Goal: Task Accomplishment & Management: Manage account settings

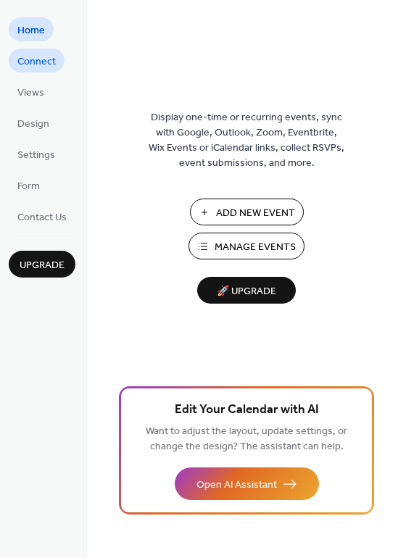
click at [54, 64] on span "Connect" at bounding box center [36, 61] width 38 height 15
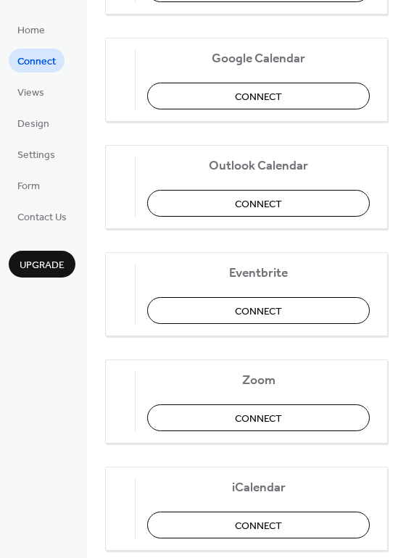
scroll to position [304, 0]
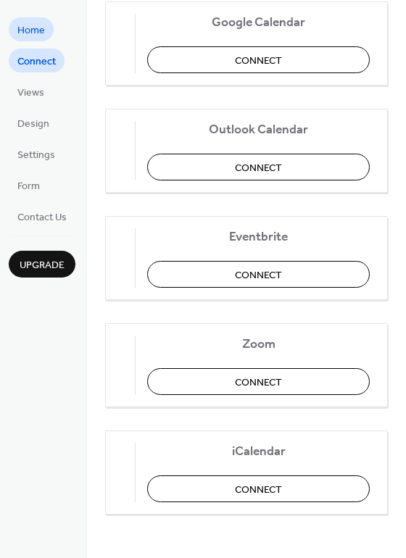
click at [29, 33] on span "Home" at bounding box center [31, 30] width 28 height 15
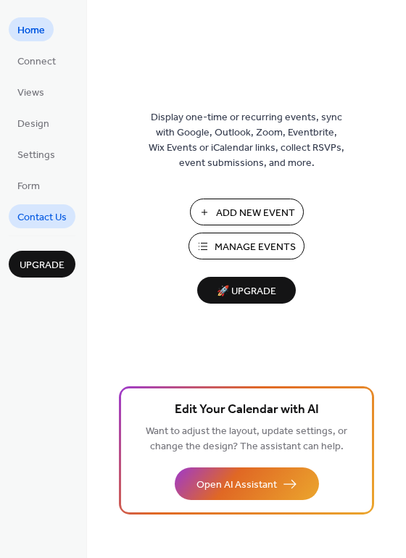
click at [43, 219] on span "Contact Us" at bounding box center [41, 217] width 49 height 15
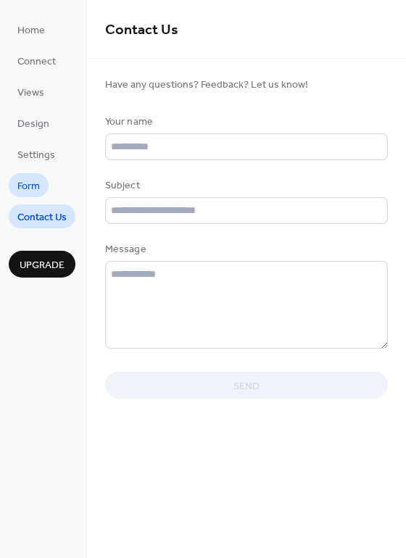
click at [32, 185] on span "Form" at bounding box center [28, 186] width 22 height 15
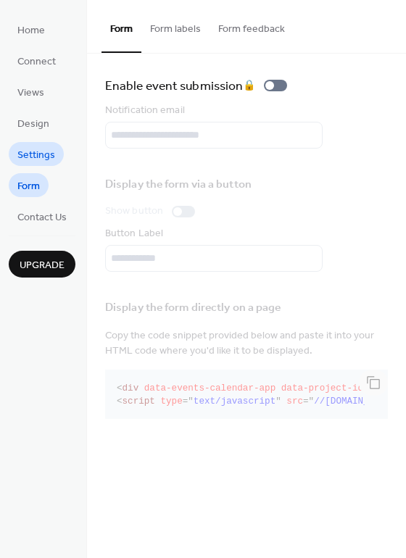
click at [36, 159] on span "Settings" at bounding box center [36, 155] width 38 height 15
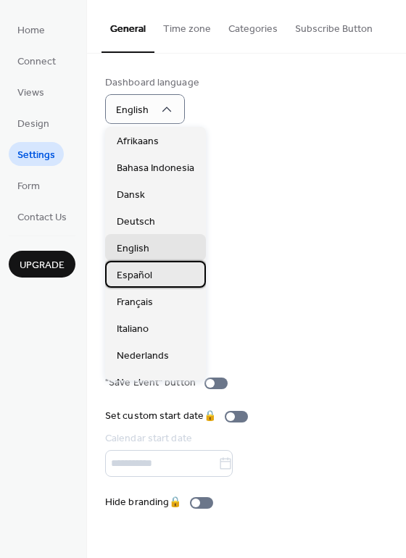
click at [151, 278] on div "Español" at bounding box center [155, 274] width 101 height 27
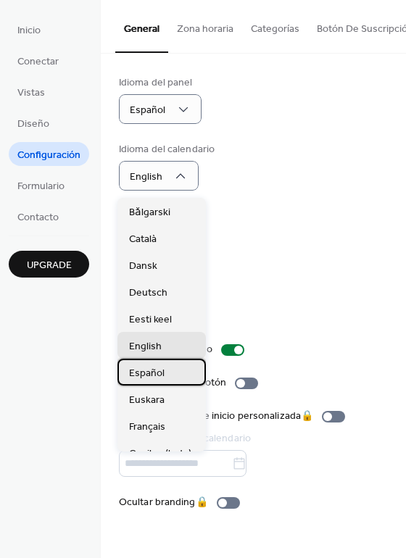
click at [140, 370] on span "Español" at bounding box center [147, 373] width 36 height 15
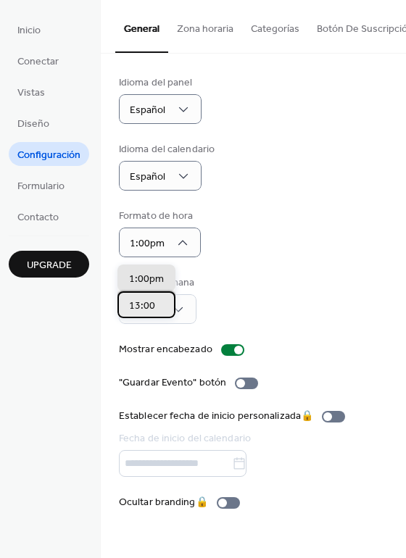
click at [150, 305] on span "13:00" at bounding box center [142, 306] width 26 height 15
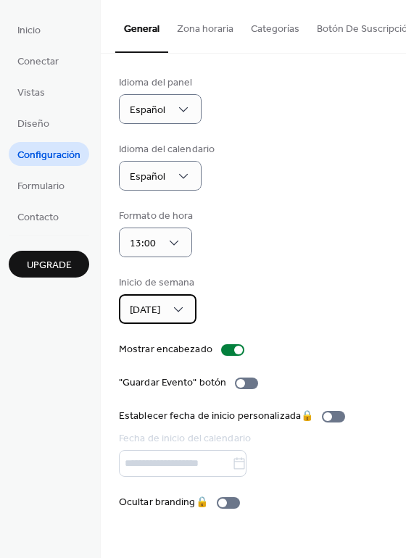
click at [178, 320] on div "Domingo" at bounding box center [158, 309] width 78 height 30
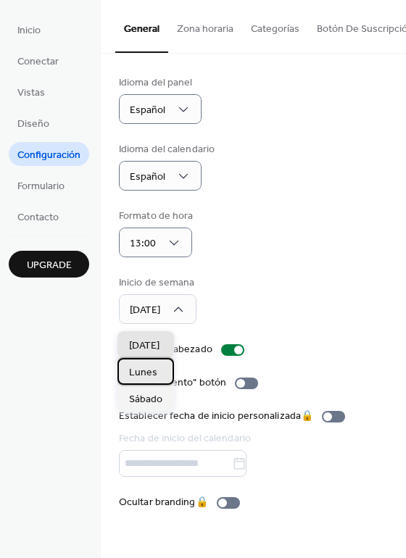
click at [151, 372] on span "Lunes" at bounding box center [143, 372] width 28 height 15
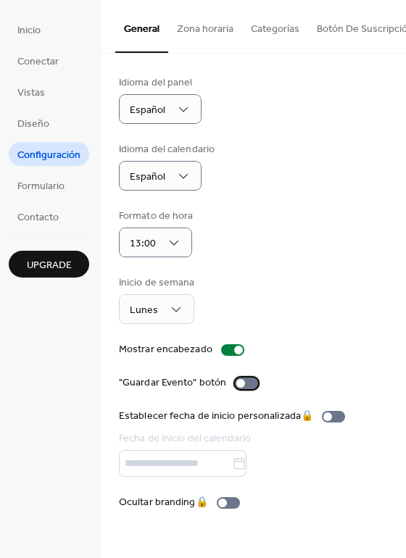
click at [243, 383] on div at bounding box center [246, 383] width 23 height 12
click at [213, 28] on button "Zona horaria" at bounding box center [205, 25] width 74 height 51
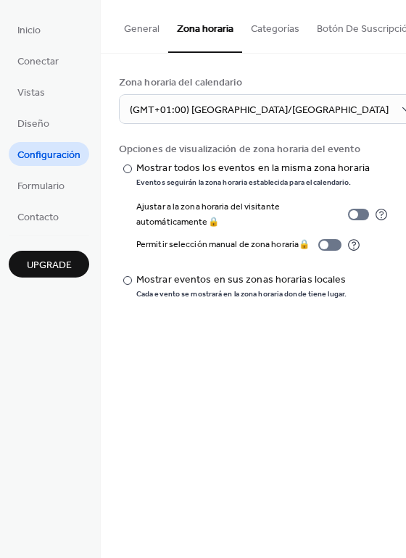
click at [259, 28] on button "Categorías" at bounding box center [275, 25] width 66 height 51
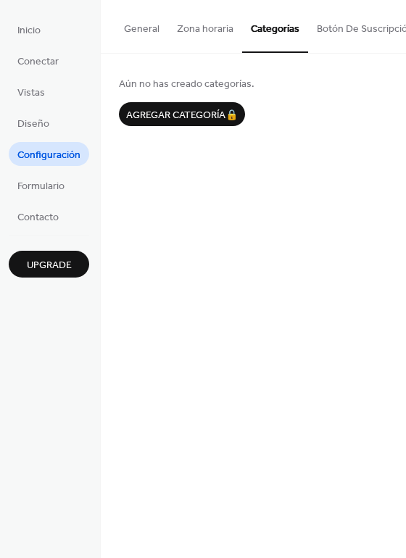
click at [324, 23] on button "Botón De Suscripción" at bounding box center [365, 25] width 114 height 51
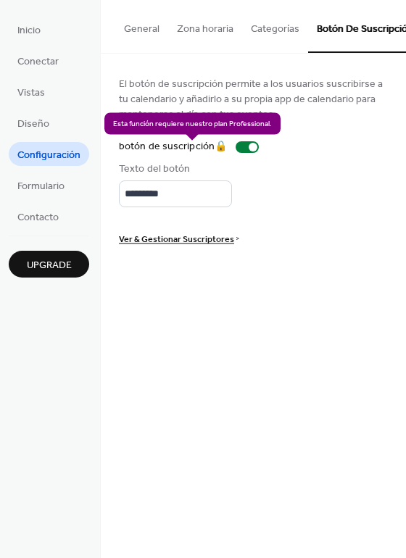
click at [237, 148] on div "botón de suscripción 🔒" at bounding box center [192, 146] width 146 height 15
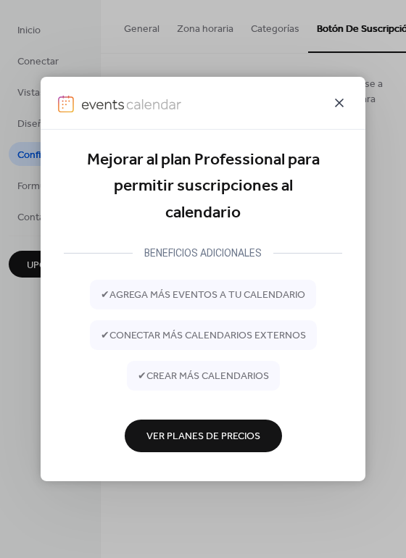
click at [342, 102] on icon at bounding box center [338, 102] width 17 height 17
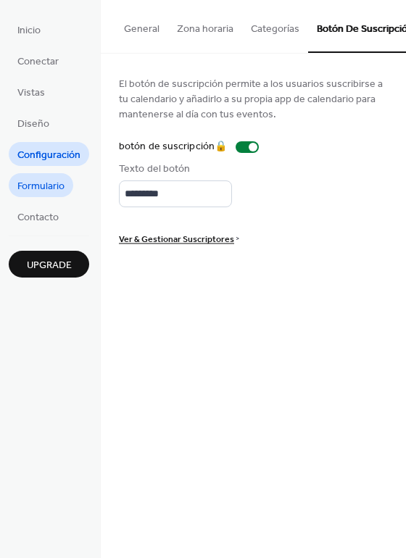
click at [54, 186] on span "Formulario" at bounding box center [40, 186] width 47 height 15
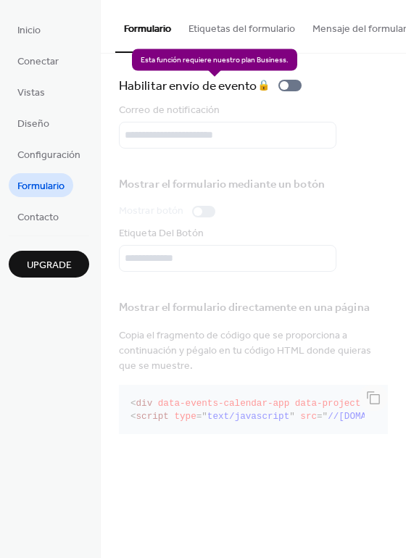
click at [293, 86] on div "Habilitar envío de evento 🔒" at bounding box center [213, 85] width 188 height 20
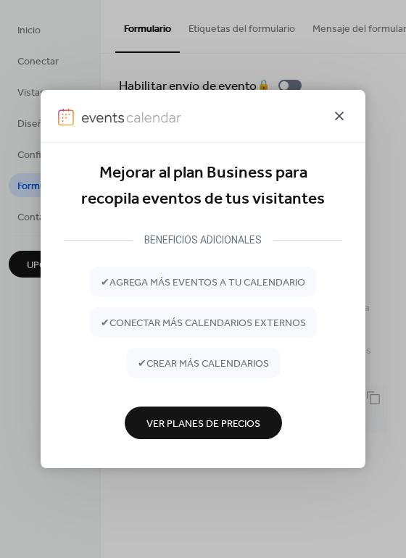
click at [338, 111] on icon at bounding box center [338, 115] width 17 height 17
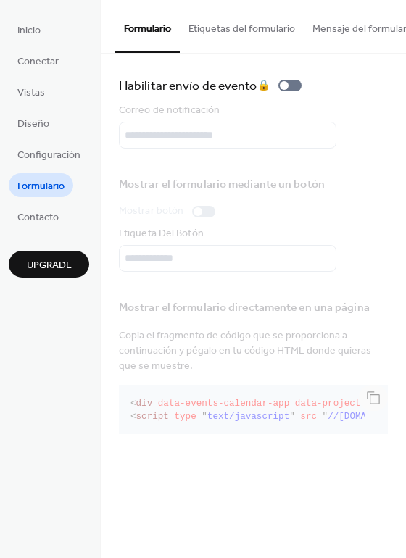
click at [371, 404] on div "Mostrar el formulario directamente en una página Copia el fragmento de código q…" at bounding box center [253, 364] width 269 height 149
click at [22, 213] on span "Contacto" at bounding box center [37, 217] width 41 height 15
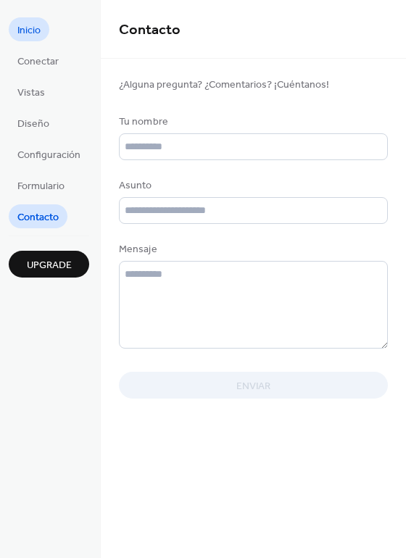
click at [19, 28] on span "Inicio" at bounding box center [28, 30] width 23 height 15
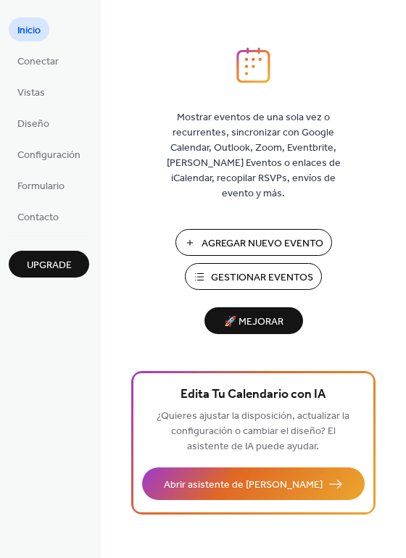
click at [196, 266] on button "Gestionar Eventos" at bounding box center [253, 276] width 137 height 27
click at [256, 270] on span "Gestionar Eventos" at bounding box center [262, 277] width 102 height 15
click at [54, 67] on span "Conectar" at bounding box center [37, 61] width 41 height 15
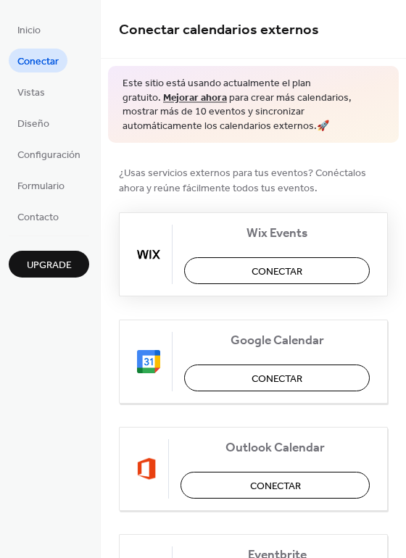
click at [297, 267] on span "Conectar" at bounding box center [276, 271] width 51 height 15
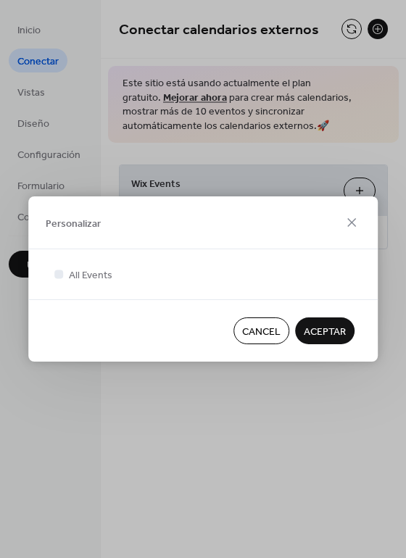
click at [335, 338] on span "ACEPTAR" at bounding box center [325, 332] width 42 height 15
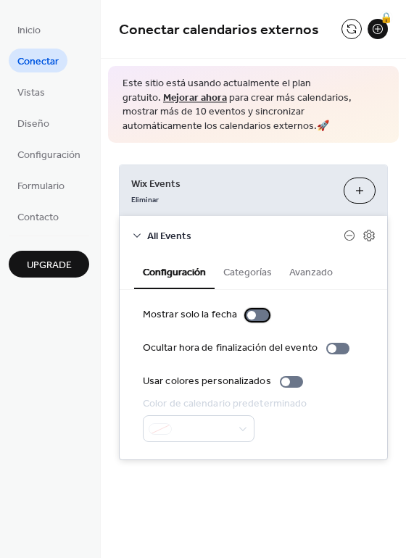
click at [254, 317] on div at bounding box center [257, 315] width 23 height 12
click at [246, 316] on div at bounding box center [257, 315] width 23 height 12
click at [237, 269] on button "Categorías" at bounding box center [247, 270] width 66 height 33
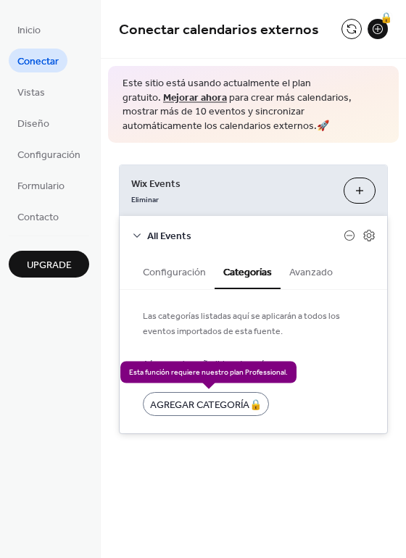
click at [240, 405] on div "Agregar Categoría 🔒" at bounding box center [206, 404] width 126 height 24
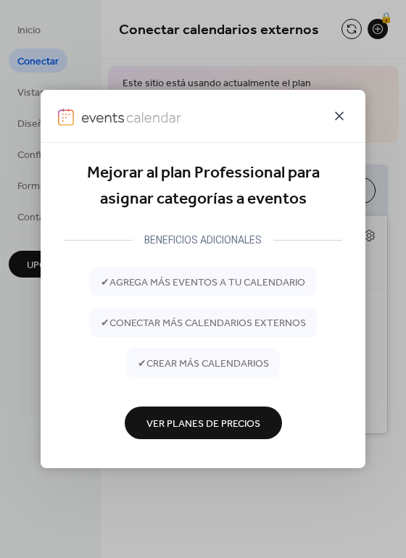
click at [341, 114] on icon at bounding box center [339, 116] width 9 height 9
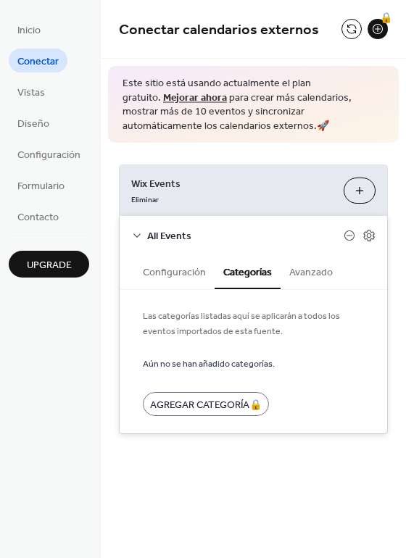
click at [319, 280] on button "Avanzado" at bounding box center [310, 270] width 61 height 33
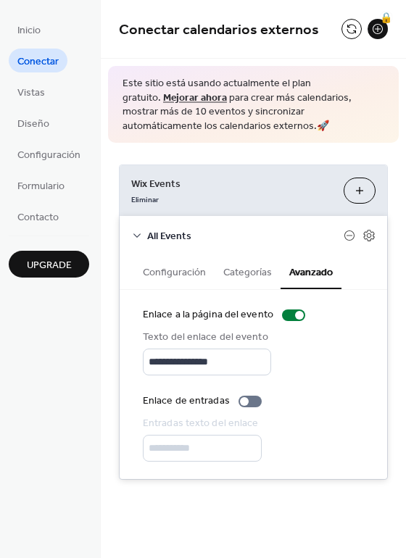
click at [347, 149] on div "**********" at bounding box center [253, 322] width 305 height 359
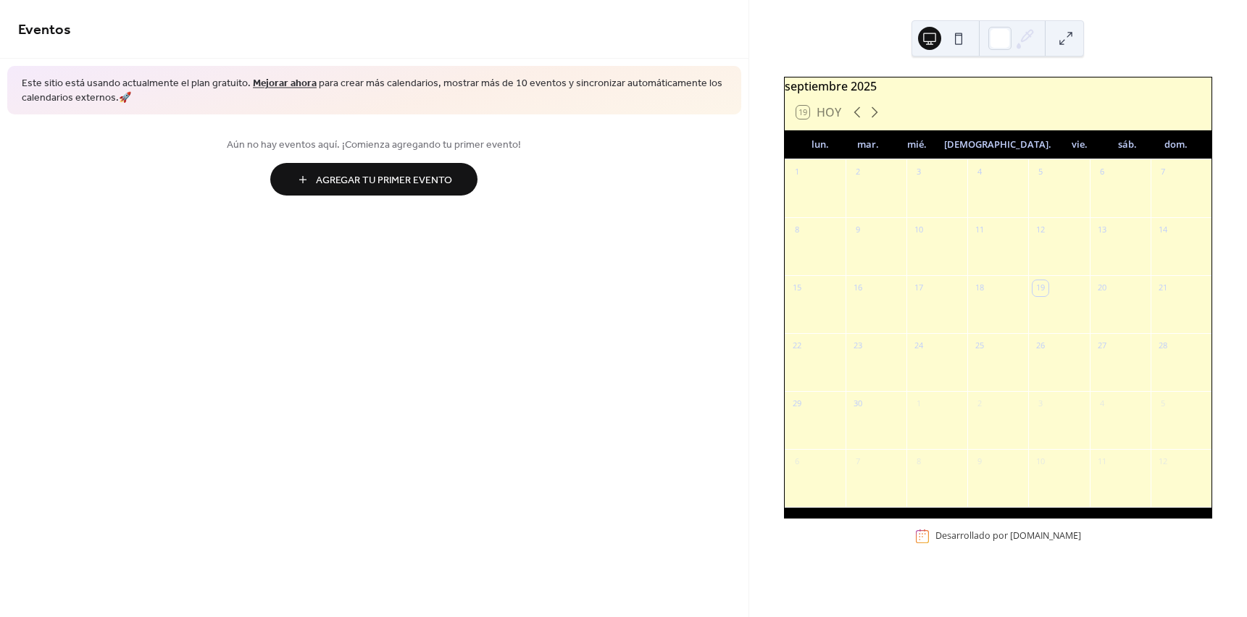
click at [325, 188] on span "Agregar Tu Primer Evento" at bounding box center [384, 180] width 136 height 15
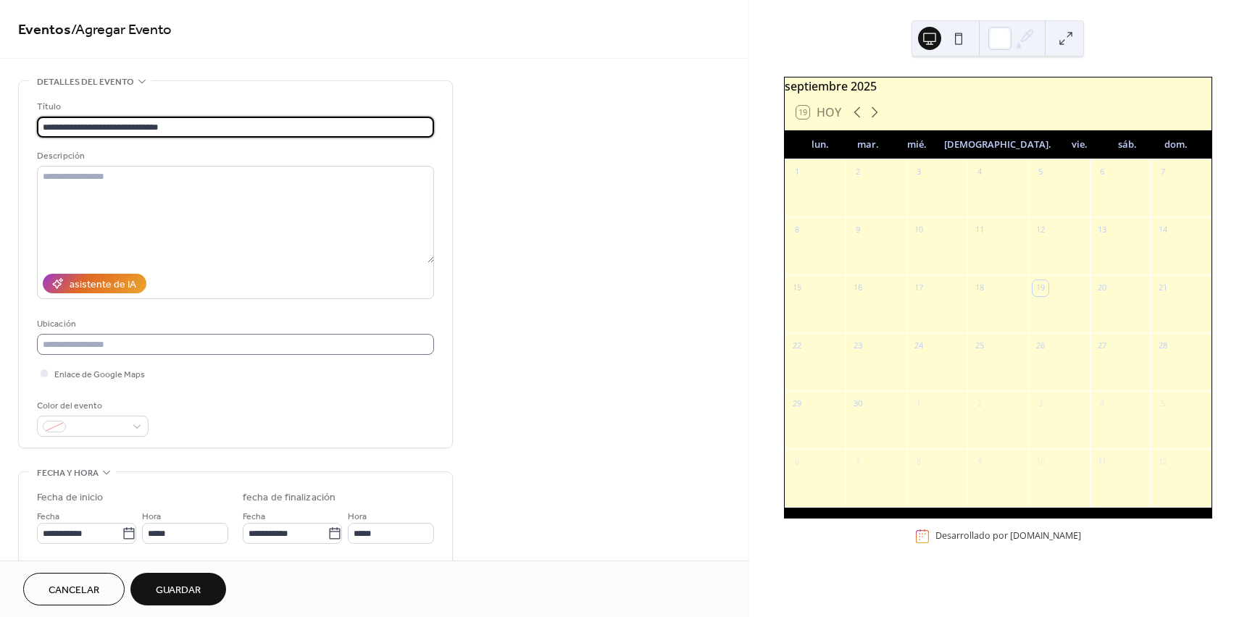
type input "**********"
click at [243, 342] on input "text" at bounding box center [235, 344] width 397 height 21
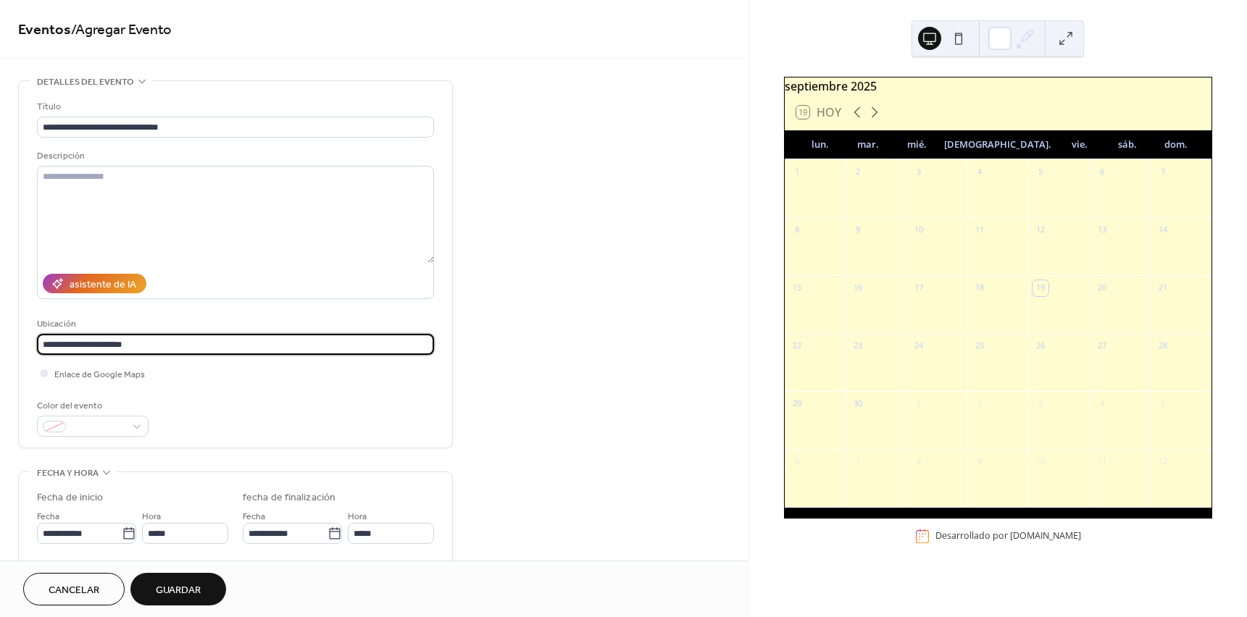
type input "**********"
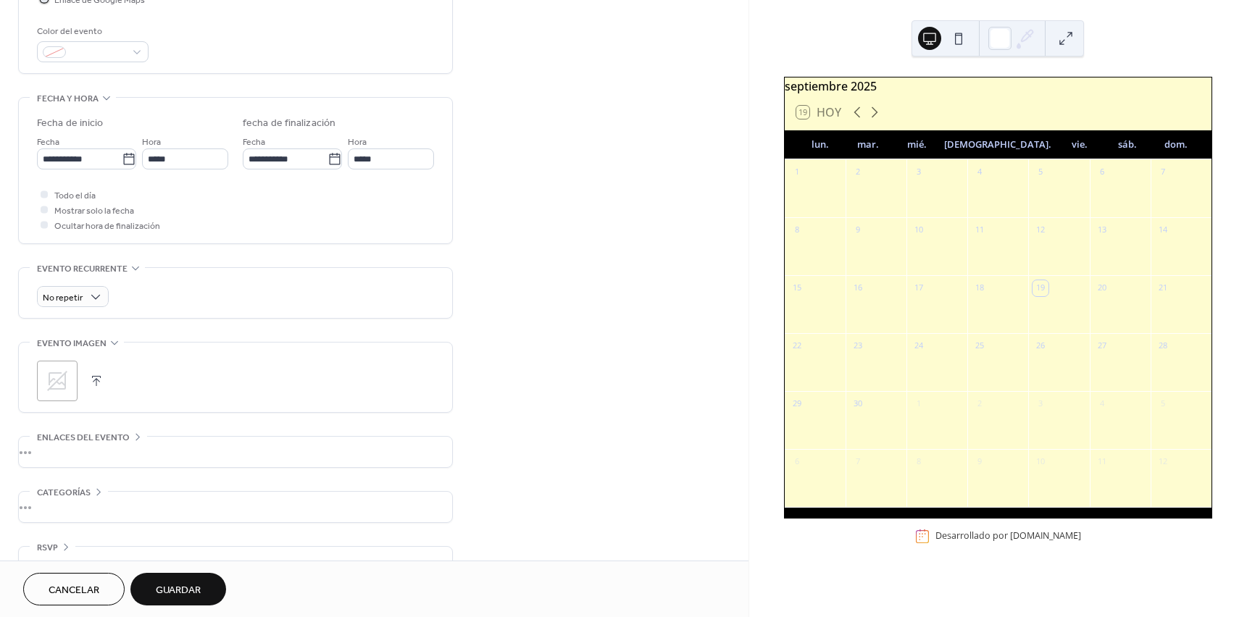
scroll to position [117, 0]
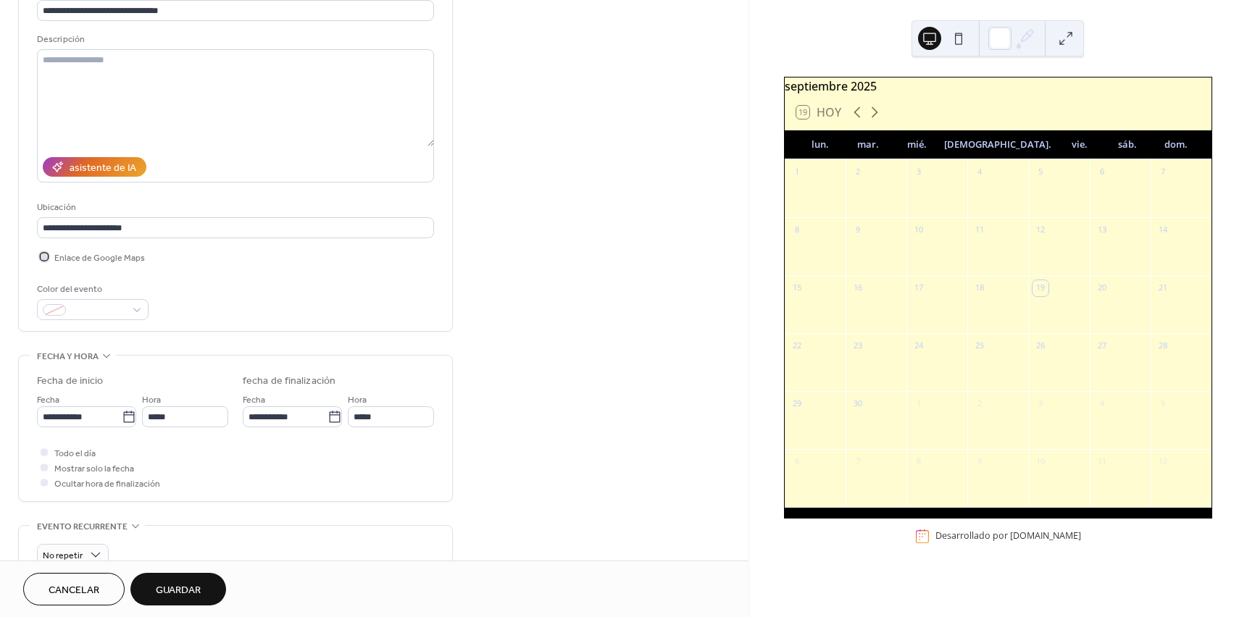
click at [43, 260] on div at bounding box center [44, 256] width 14 height 14
click at [96, 312] on span at bounding box center [99, 311] width 54 height 15
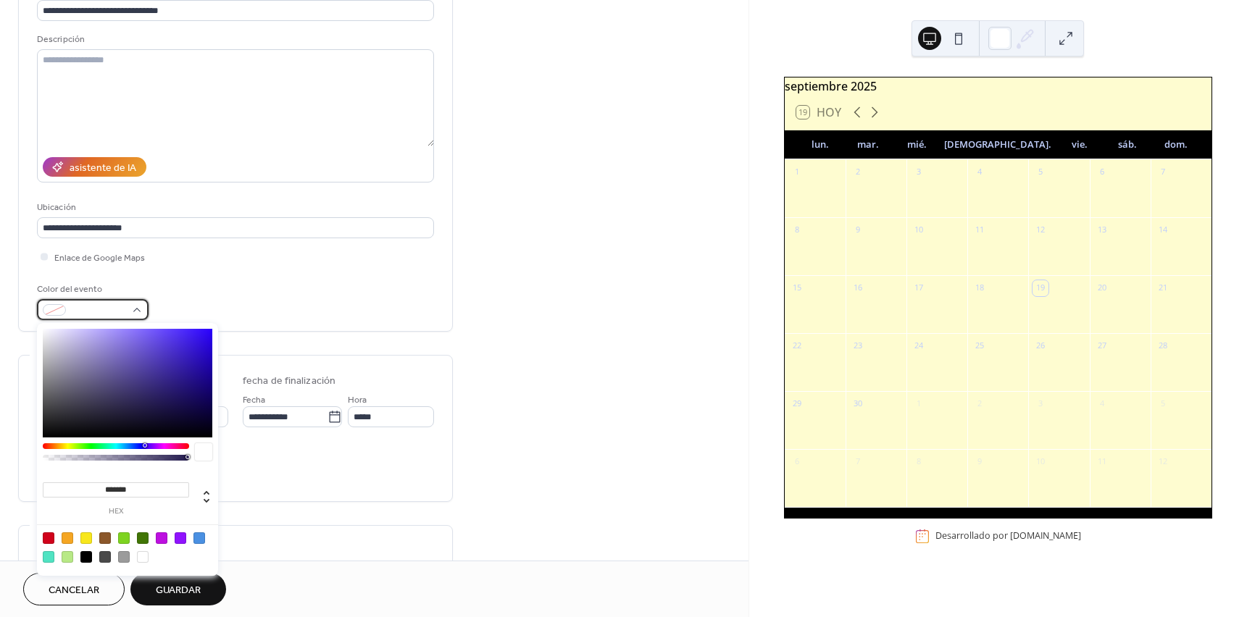
click at [96, 312] on span at bounding box center [99, 311] width 54 height 15
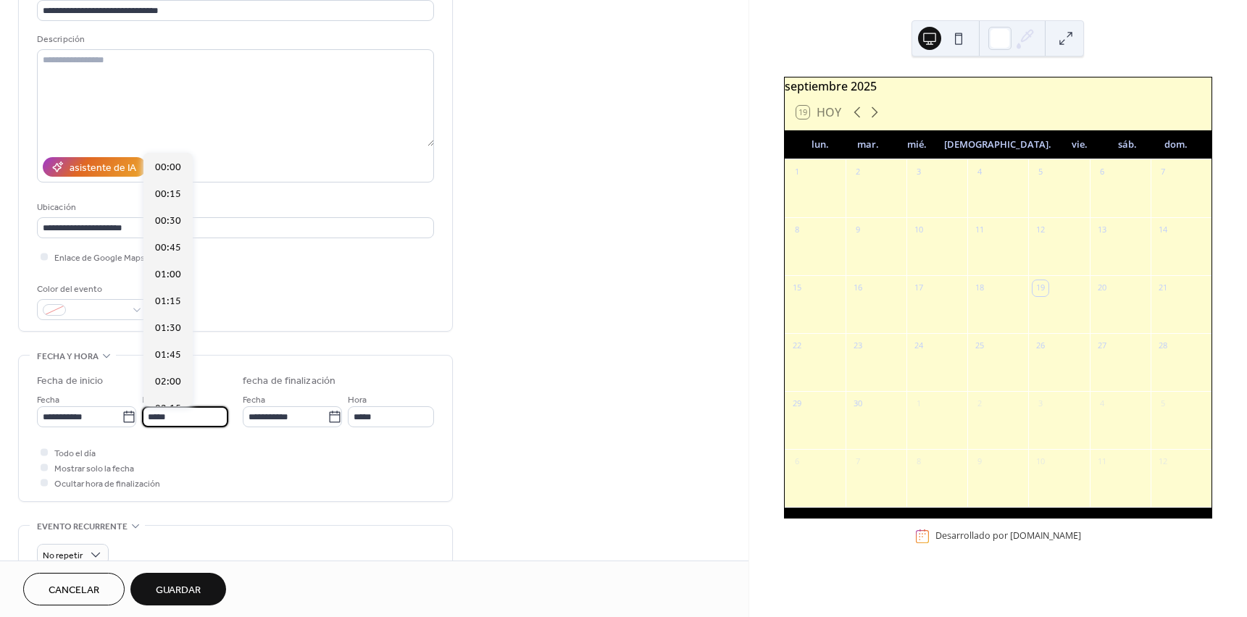
click at [195, 420] on input "*****" at bounding box center [185, 416] width 86 height 21
click at [170, 380] on span "14:00" at bounding box center [168, 382] width 26 height 15
type input "*****"
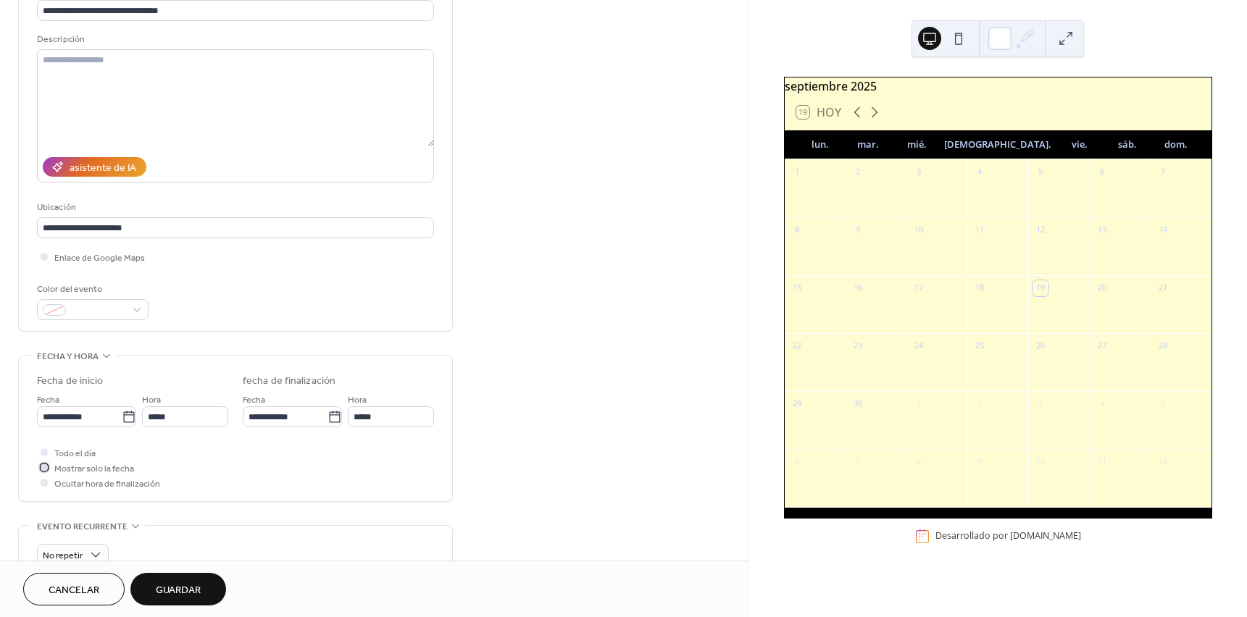
click at [44, 470] on div at bounding box center [44, 467] width 7 height 7
click at [41, 465] on div at bounding box center [44, 467] width 7 height 7
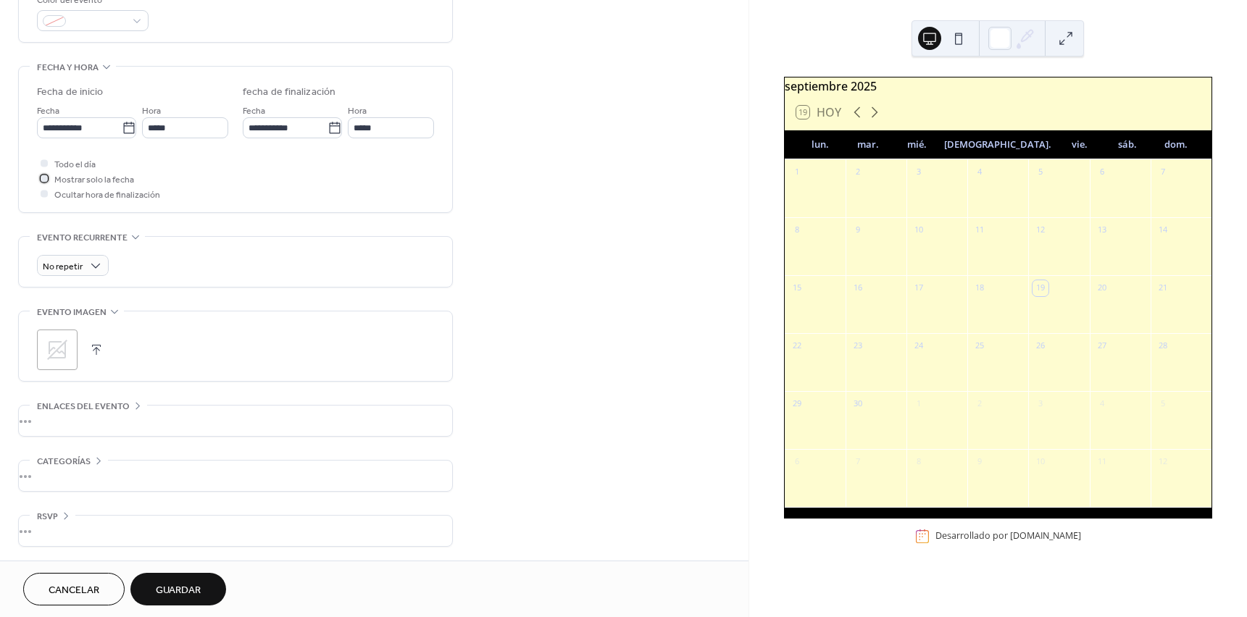
scroll to position [406, 0]
click at [73, 472] on div "•••" at bounding box center [235, 475] width 433 height 30
click at [84, 529] on div "Agregar Categoría 🔒" at bounding box center [103, 527] width 133 height 24
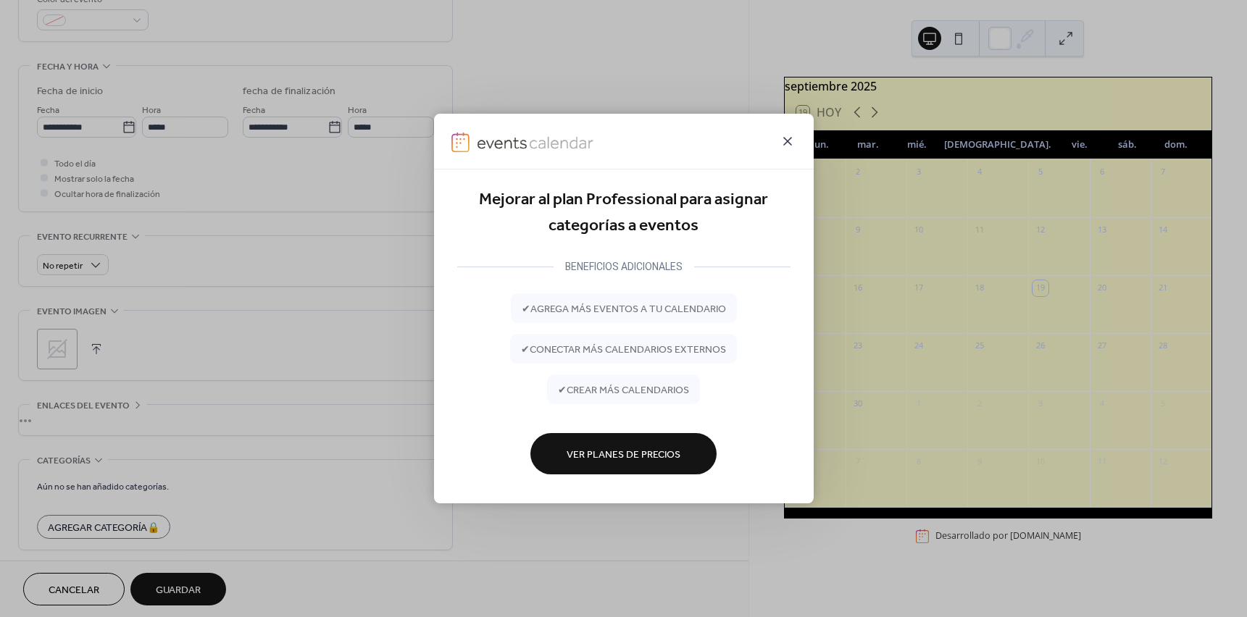
click at [788, 143] on icon at bounding box center [787, 141] width 17 height 17
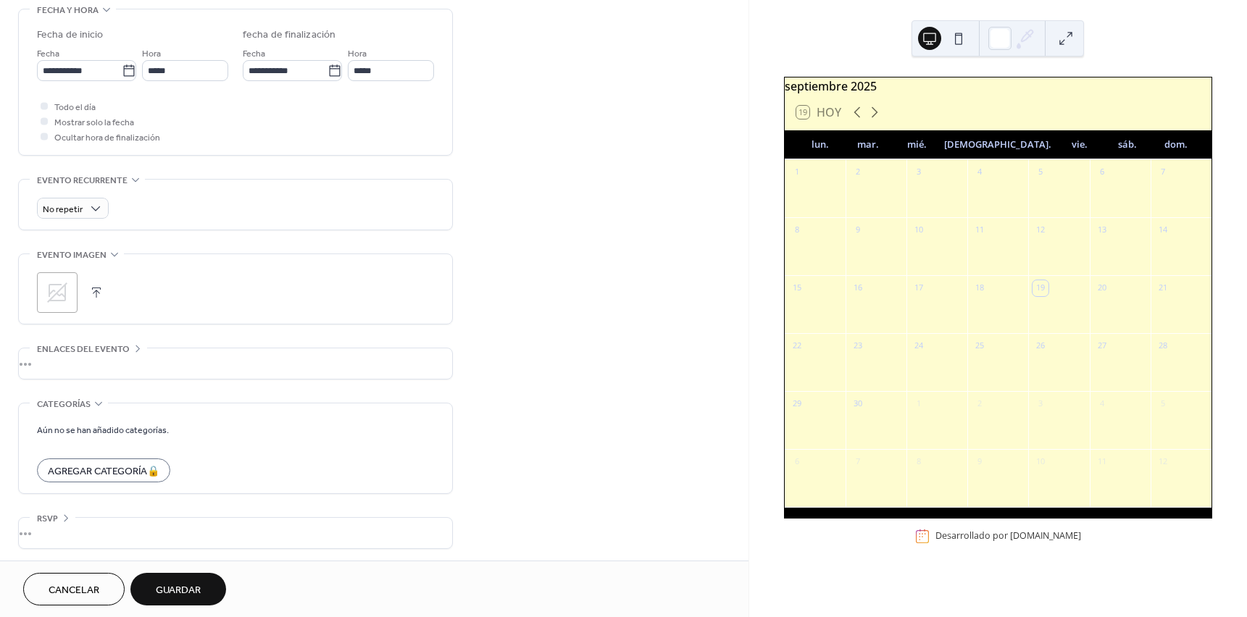
scroll to position [466, 0]
click at [158, 594] on span "Guardar" at bounding box center [178, 590] width 45 height 15
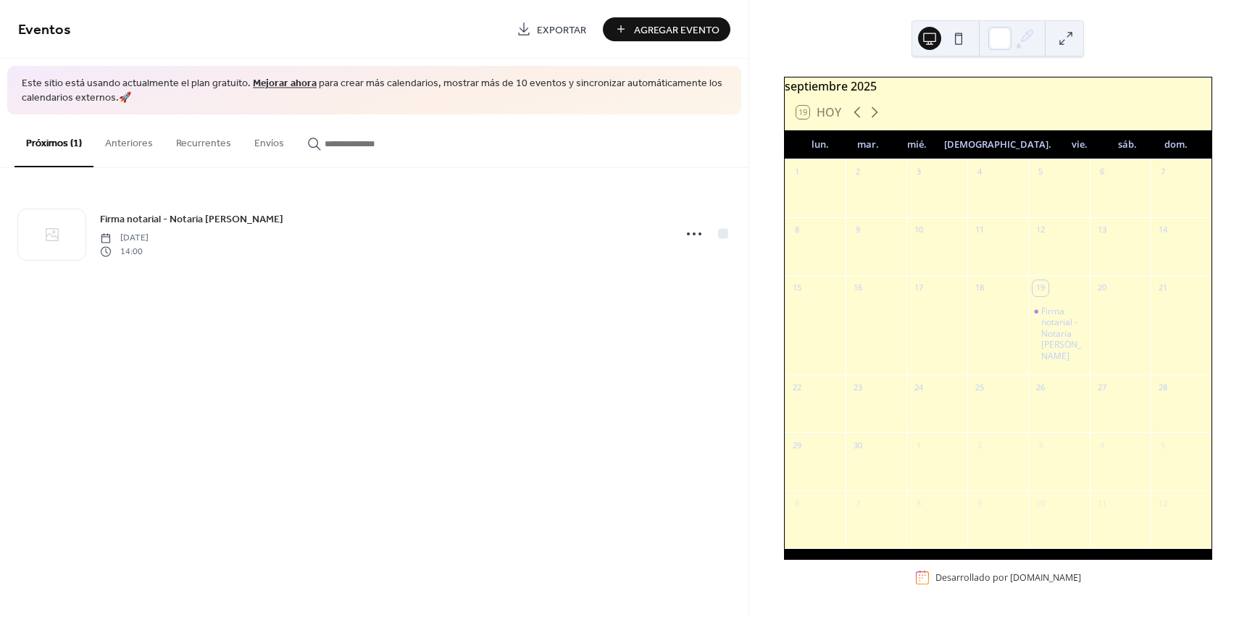
click at [963, 45] on button at bounding box center [958, 38] width 23 height 23
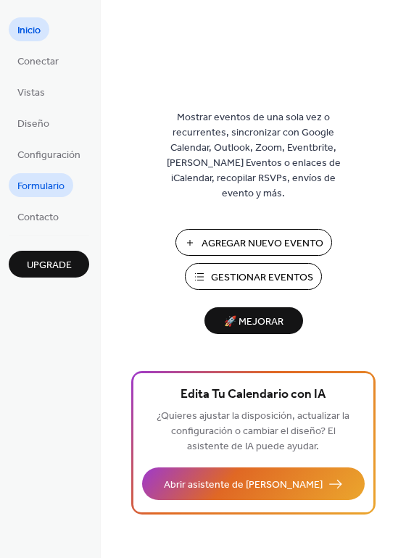
click at [27, 185] on span "Formulario" at bounding box center [40, 186] width 47 height 15
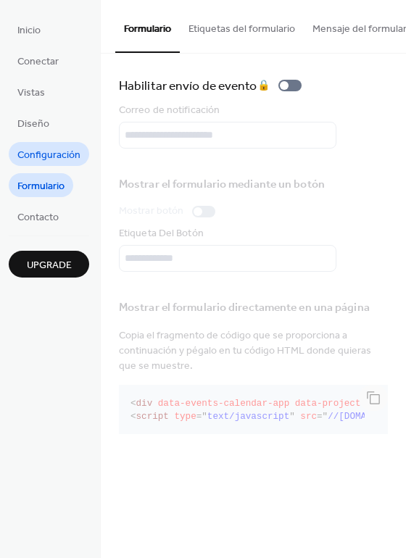
click at [38, 149] on span "Configuración" at bounding box center [48, 155] width 63 height 15
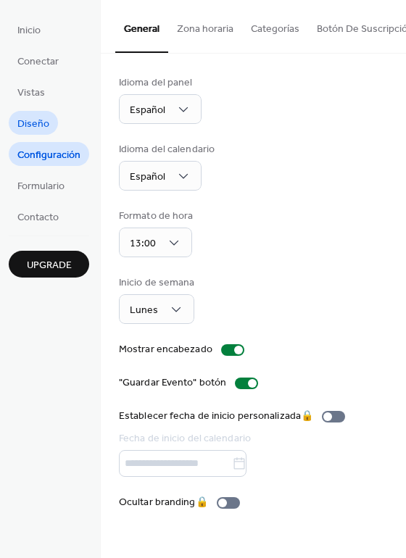
click at [28, 121] on span "Diseño" at bounding box center [33, 124] width 32 height 15
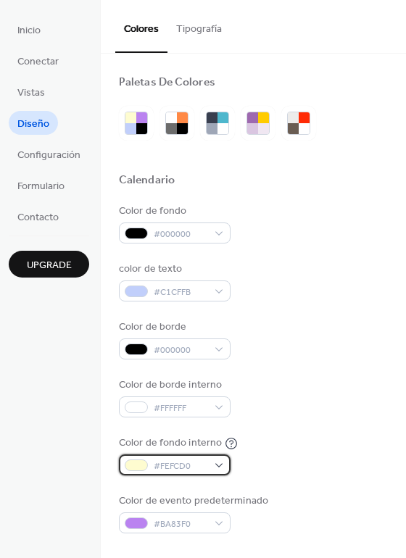
click at [204, 464] on span "#FEFCD0" at bounding box center [181, 466] width 54 height 15
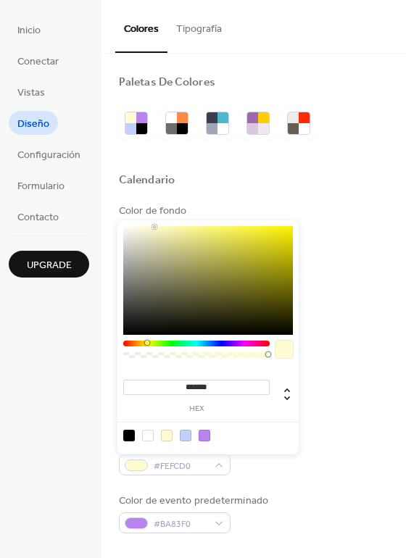
click at [124, 435] on div at bounding box center [129, 436] width 12 height 12
type input "*******"
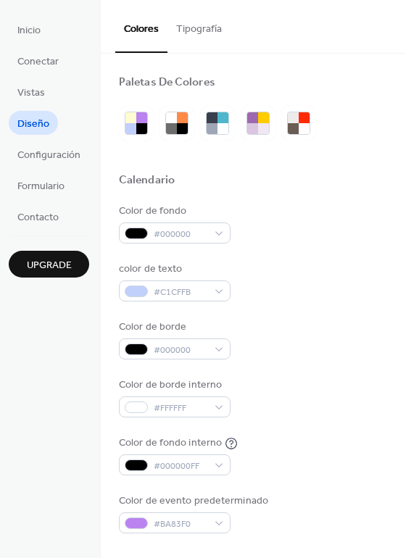
click at [301, 499] on div "Color de evento predeterminado #BA83F0" at bounding box center [253, 513] width 269 height 40
click at [181, 300] on span "#C1CFFB" at bounding box center [181, 292] width 54 height 15
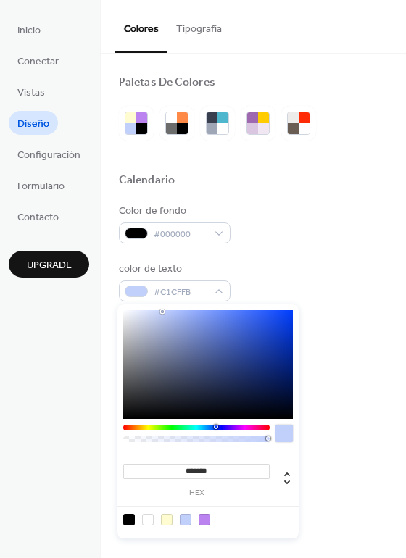
type input "*******"
click at [130, 314] on div at bounding box center [208, 364] width 170 height 109
click at [360, 347] on div "Color de borde #000000" at bounding box center [253, 340] width 269 height 40
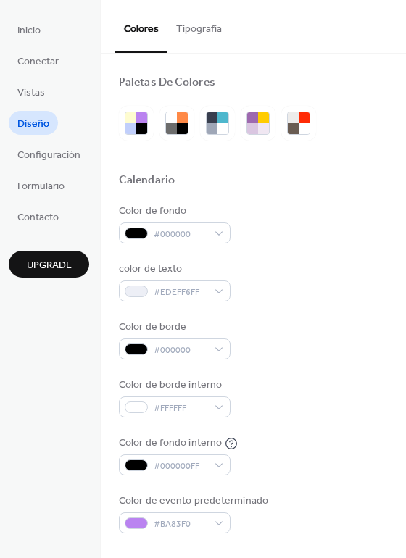
click at [199, 33] on button "Tipografía" at bounding box center [198, 25] width 63 height 51
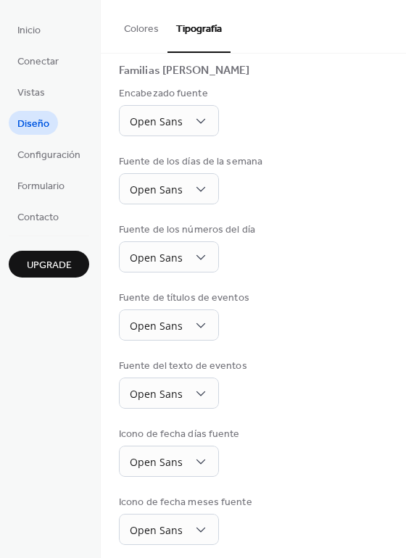
scroll to position [106, 0]
